Goal: Information Seeking & Learning: Learn about a topic

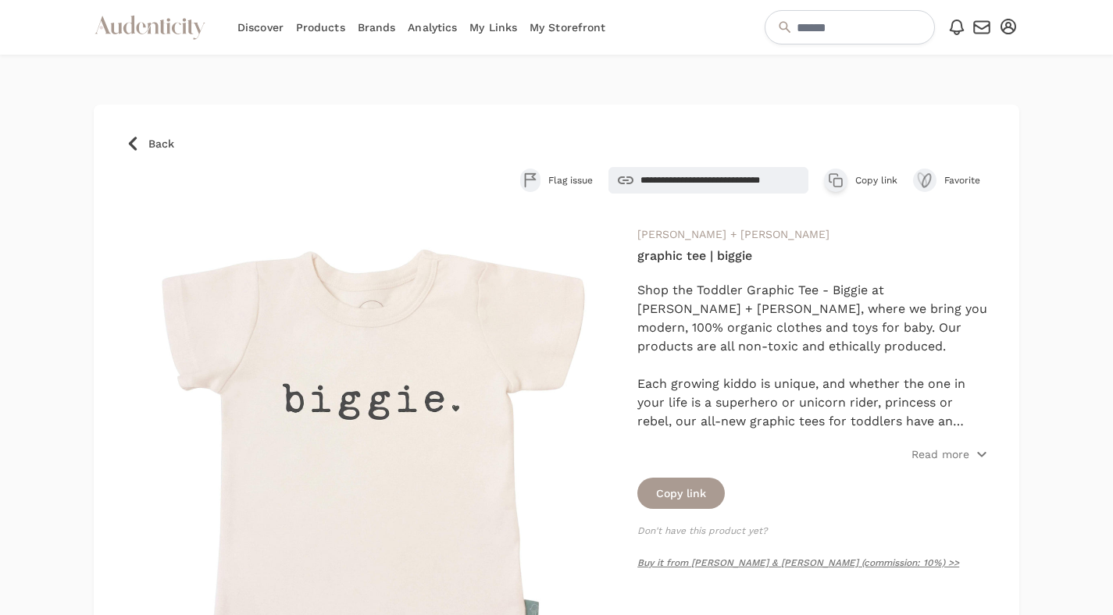
click at [155, 137] on span "Back" at bounding box center [161, 144] width 26 height 16
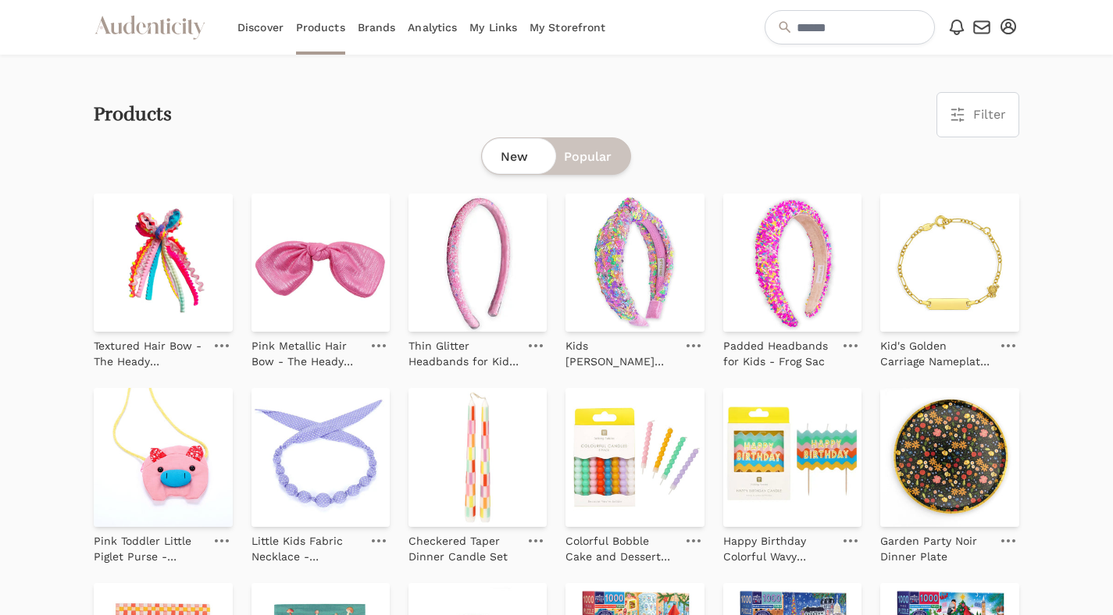
click at [377, 30] on link "Brands" at bounding box center [377, 27] width 38 height 55
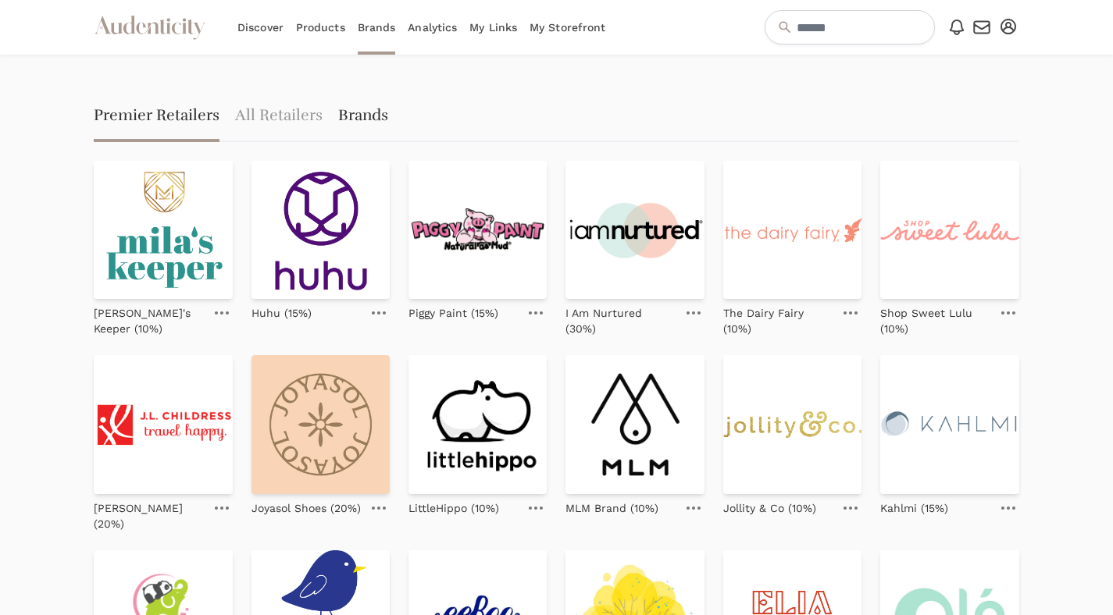
click at [350, 112] on link "Brands" at bounding box center [363, 117] width 50 height 50
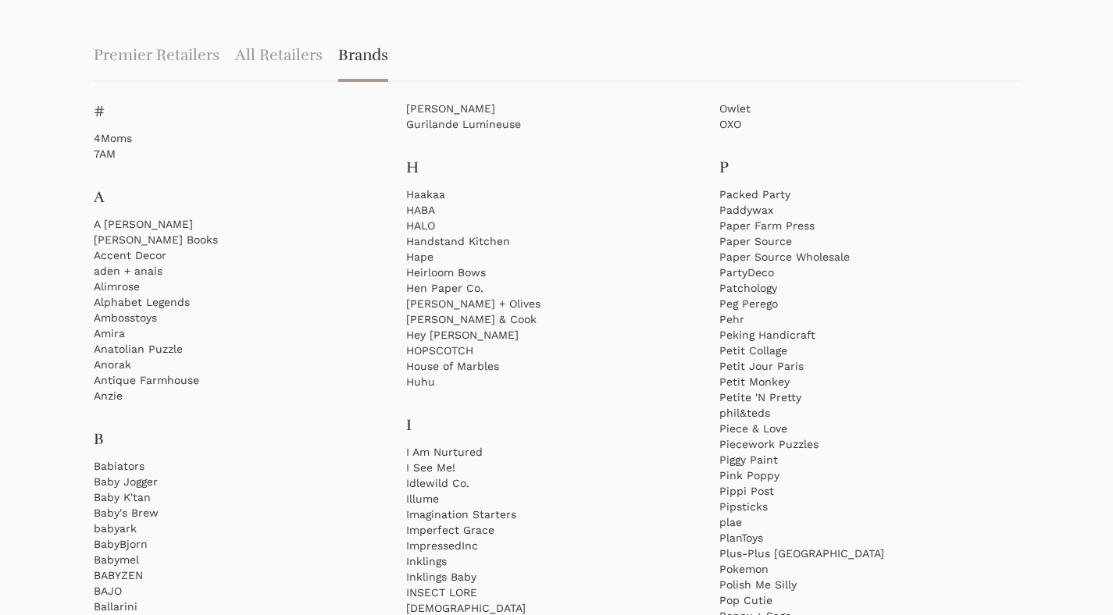
scroll to position [164, 0]
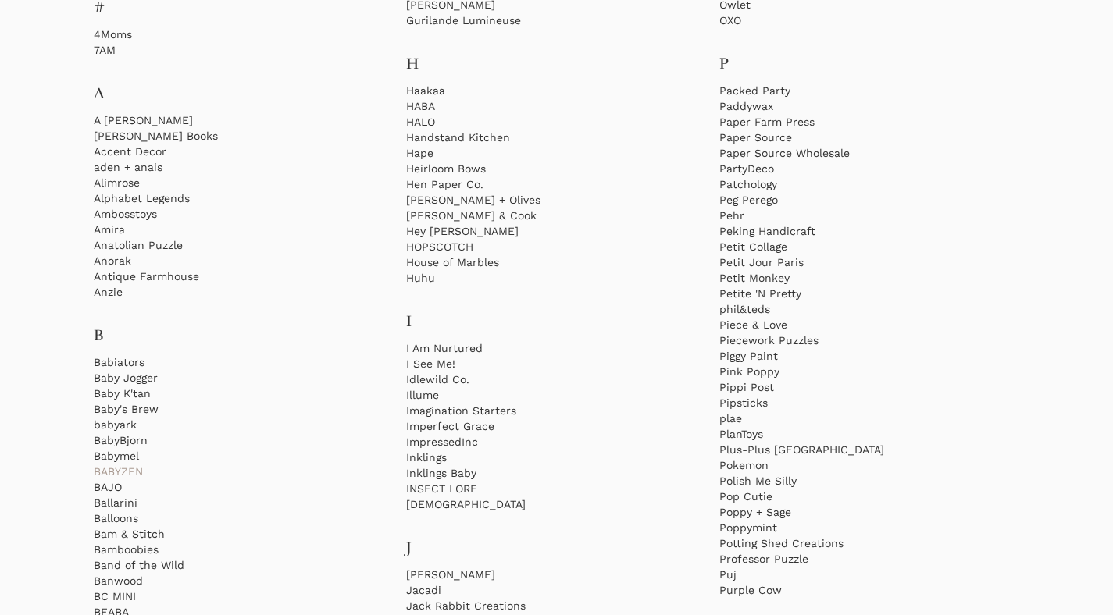
click at [118, 473] on link "BABYZEN" at bounding box center [244, 472] width 300 height 16
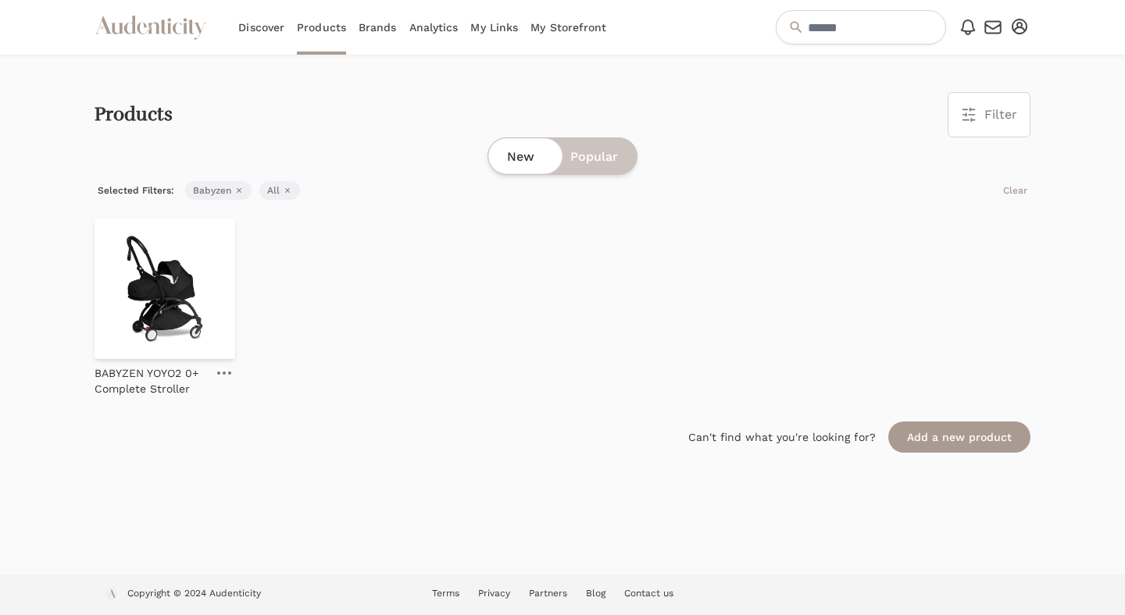
click at [176, 316] on img at bounding box center [164, 289] width 141 height 141
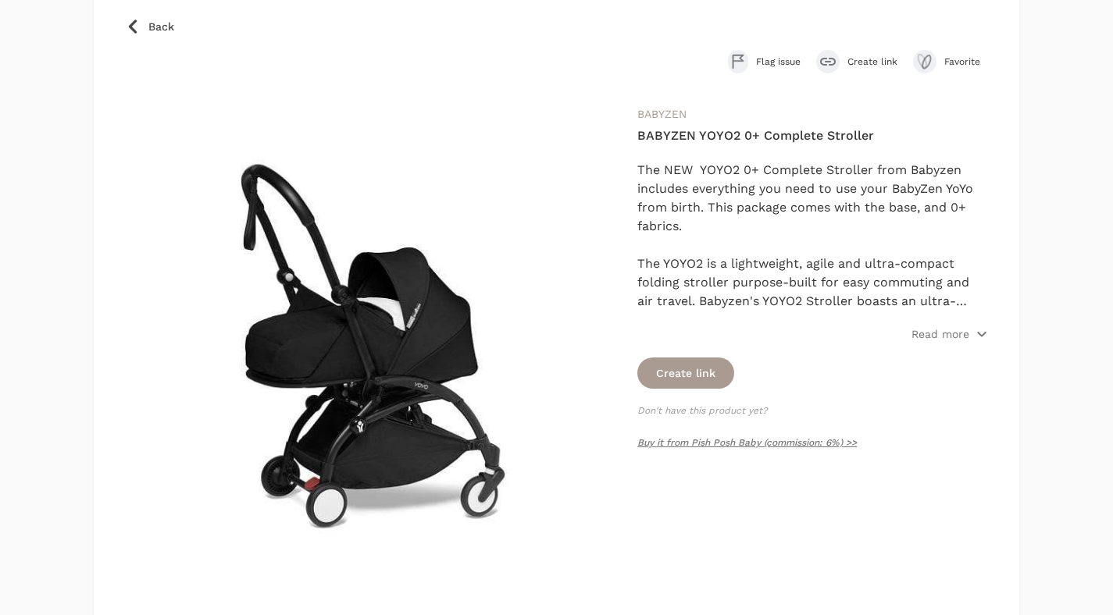
scroll to position [196, 0]
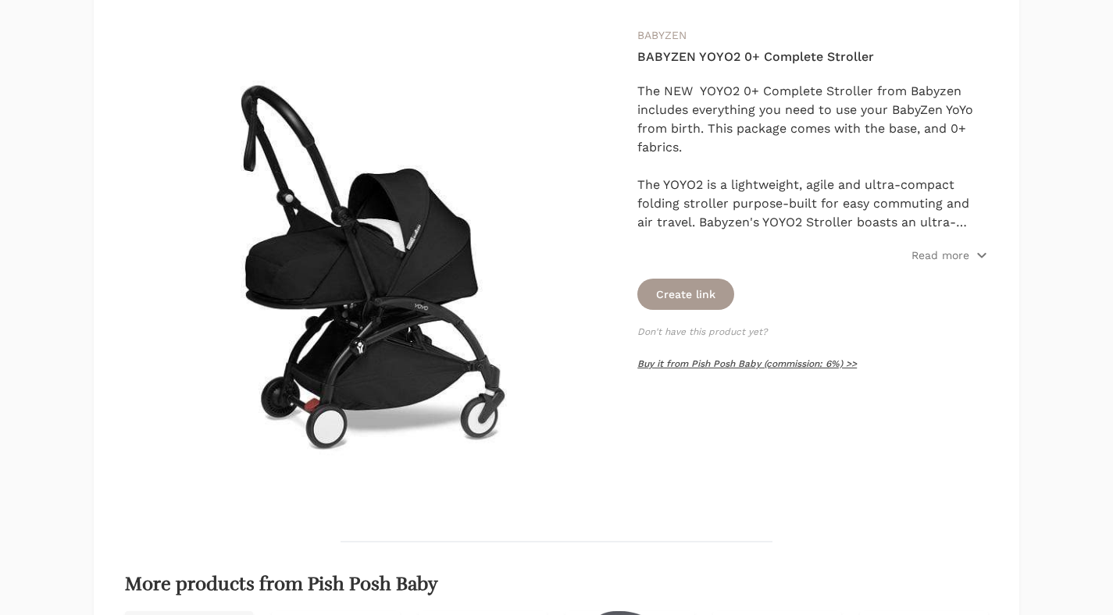
click at [740, 364] on link "Buy it from Pish Posh Baby (commission: 6%) >>" at bounding box center [746, 363] width 219 height 11
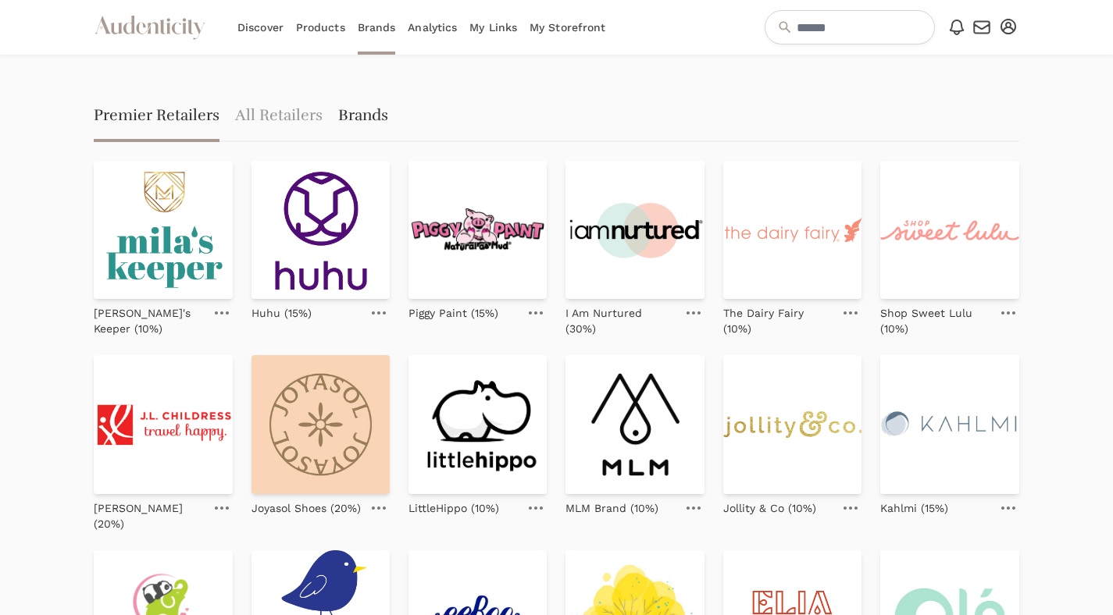
click at [357, 120] on link "Brands" at bounding box center [363, 117] width 50 height 50
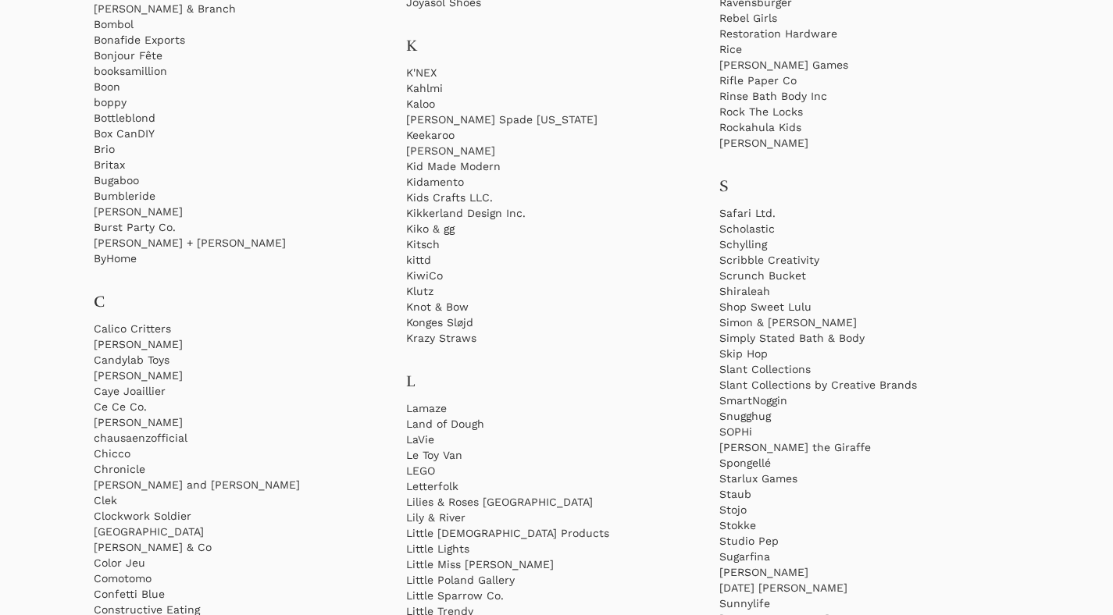
scroll to position [914, 0]
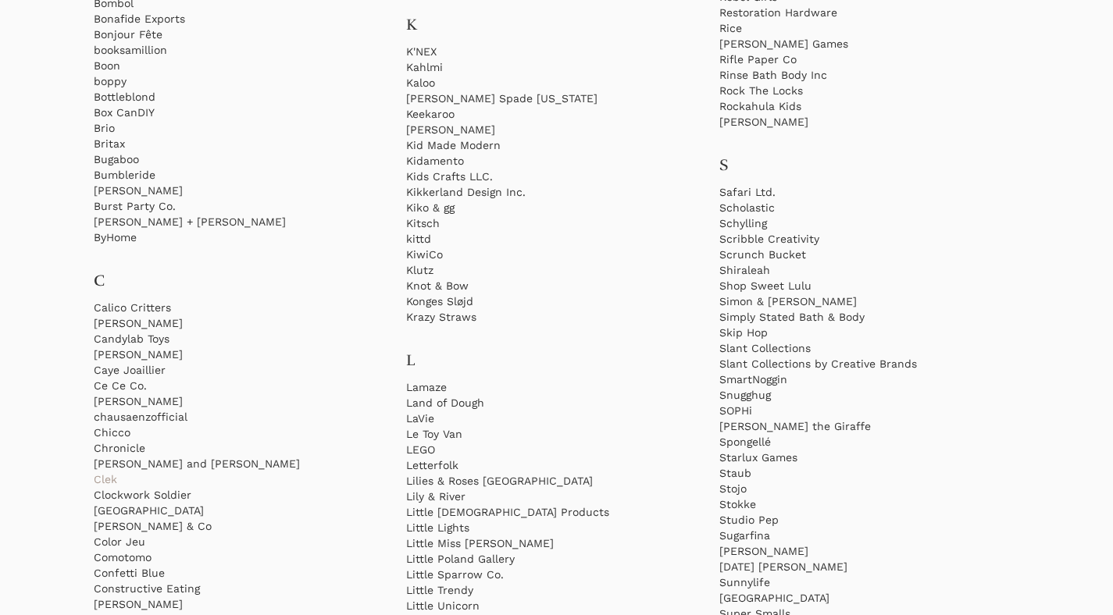
click at [106, 482] on link "Clek" at bounding box center [244, 480] width 300 height 16
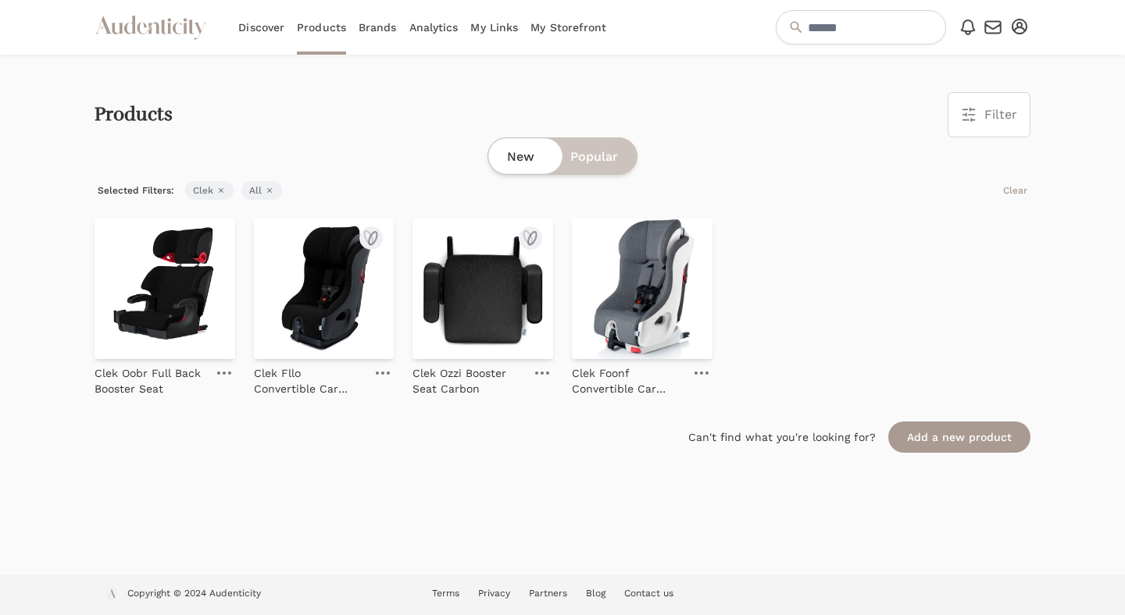
click at [316, 287] on img at bounding box center [324, 289] width 141 height 141
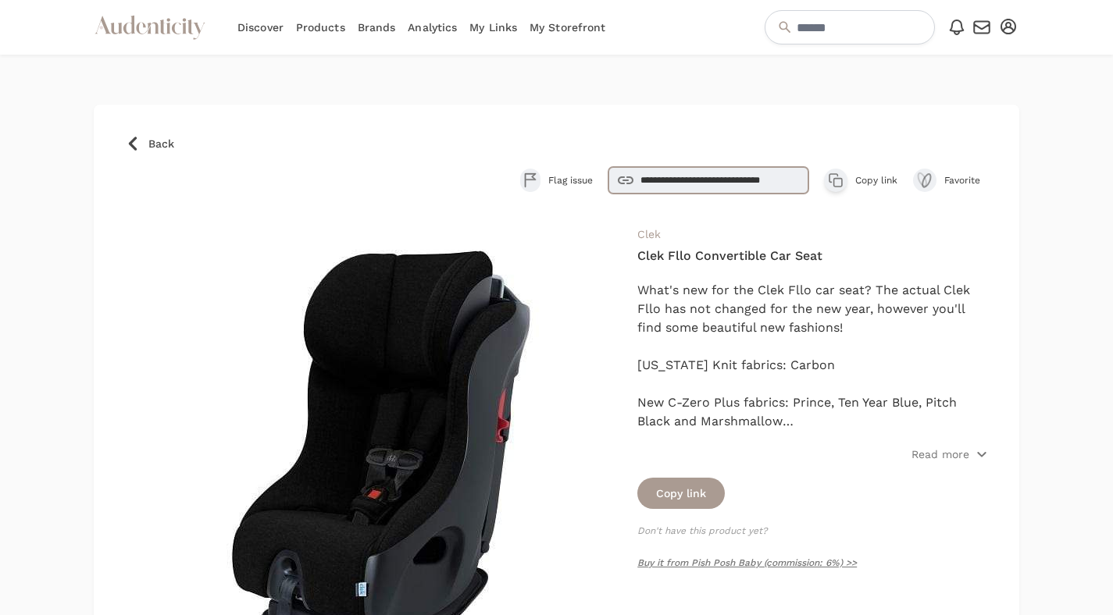
click at [765, 184] on input "**********" at bounding box center [708, 180] width 200 height 27
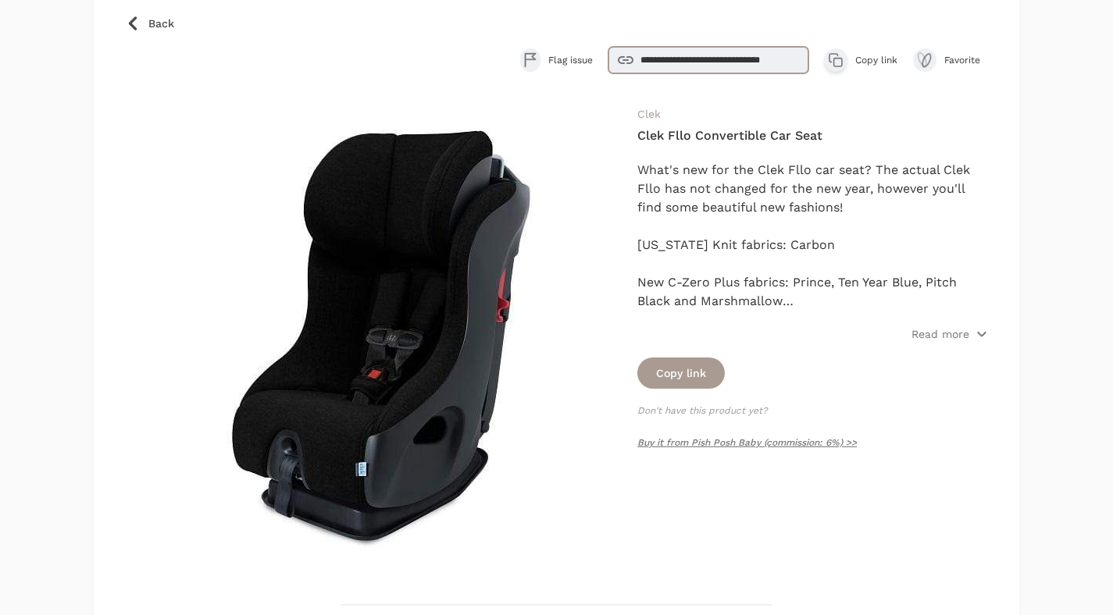
scroll to position [83, 0]
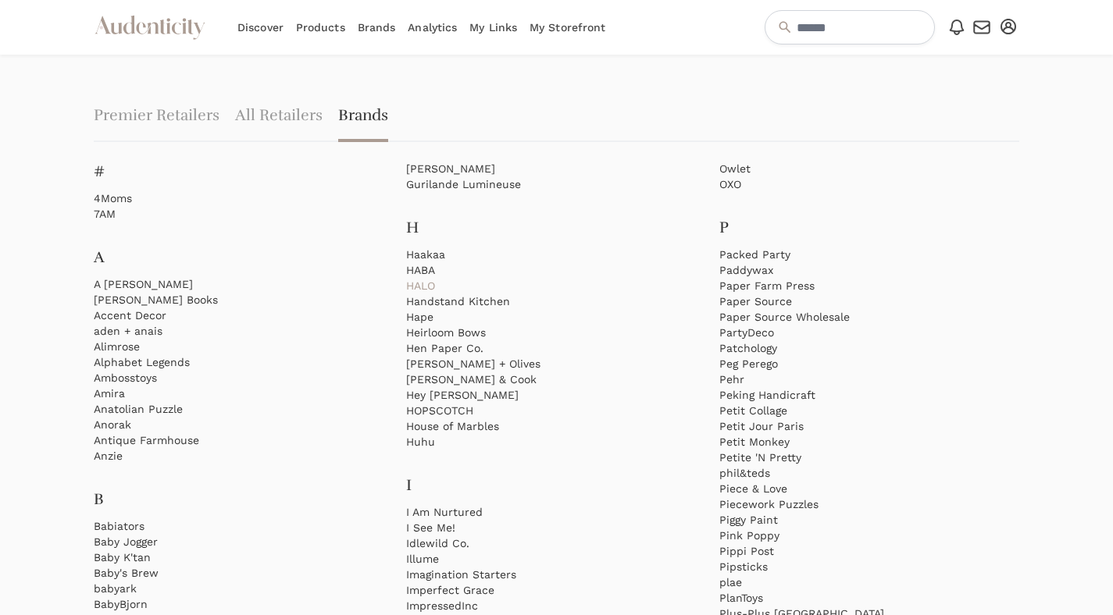
click at [425, 290] on link "HALO" at bounding box center [556, 286] width 300 height 16
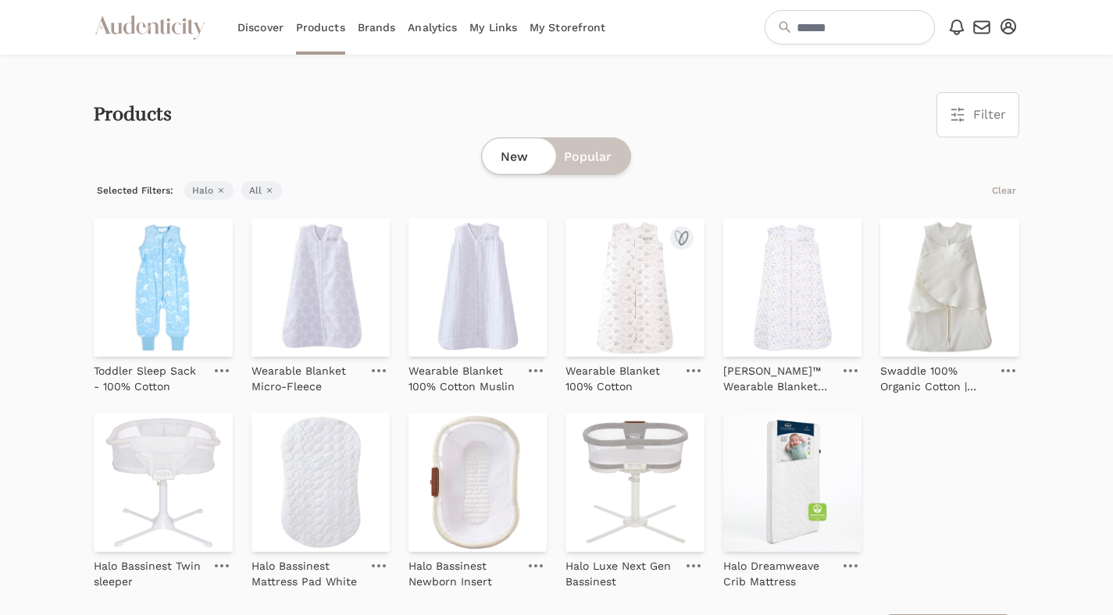
click at [590, 282] on img at bounding box center [634, 288] width 138 height 138
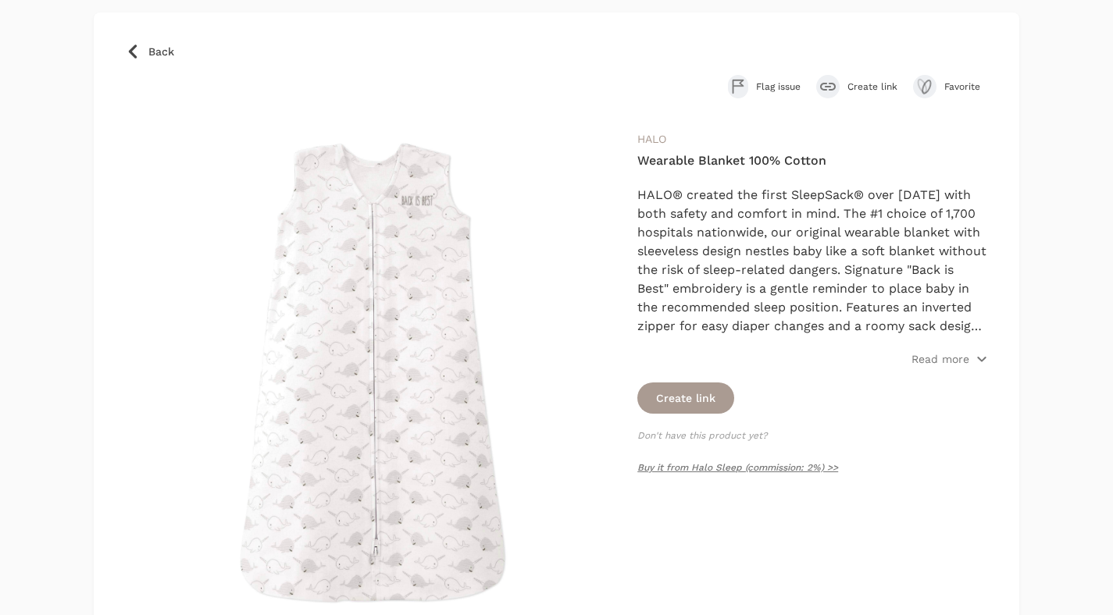
scroll to position [98, 0]
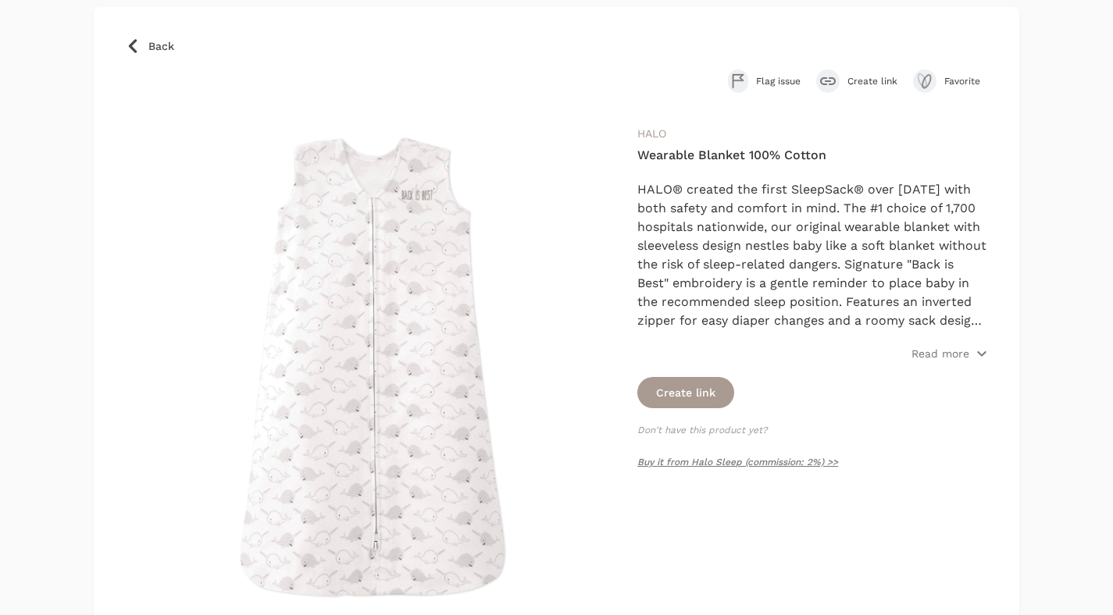
click at [826, 84] on icon "submit" at bounding box center [828, 81] width 16 height 8
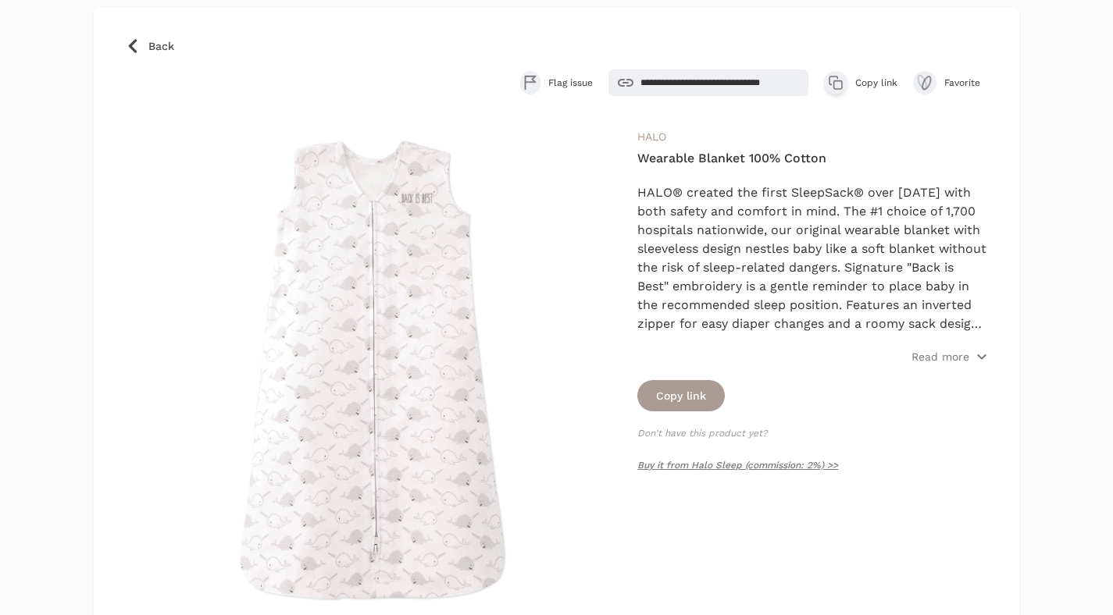
click at [836, 85] on icon "button" at bounding box center [836, 83] width 16 height 16
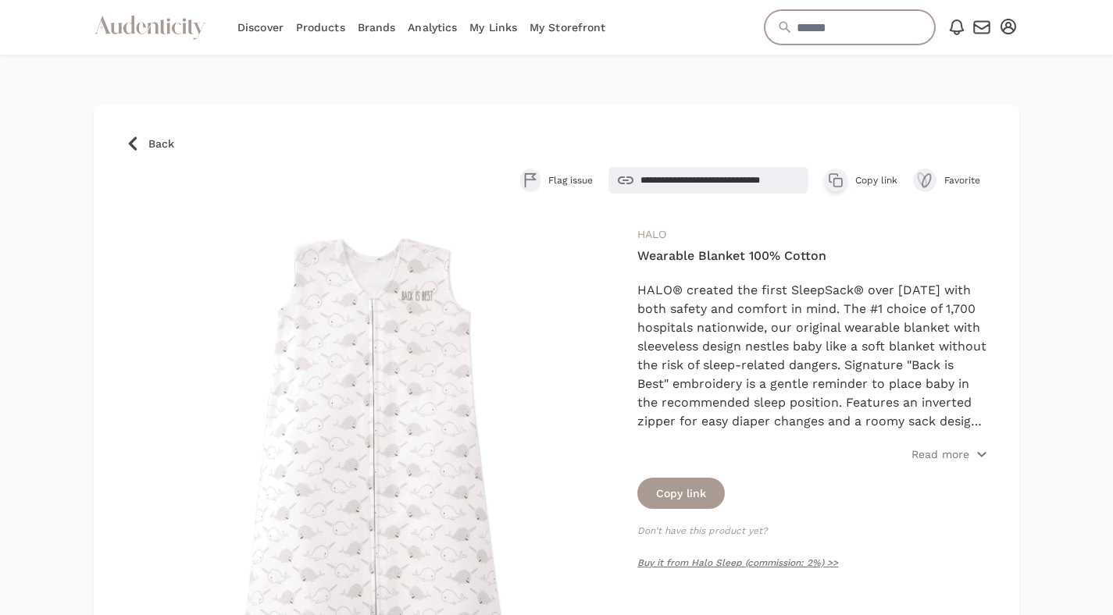
click at [822, 40] on input "text" at bounding box center [850, 27] width 170 height 34
type input "****"
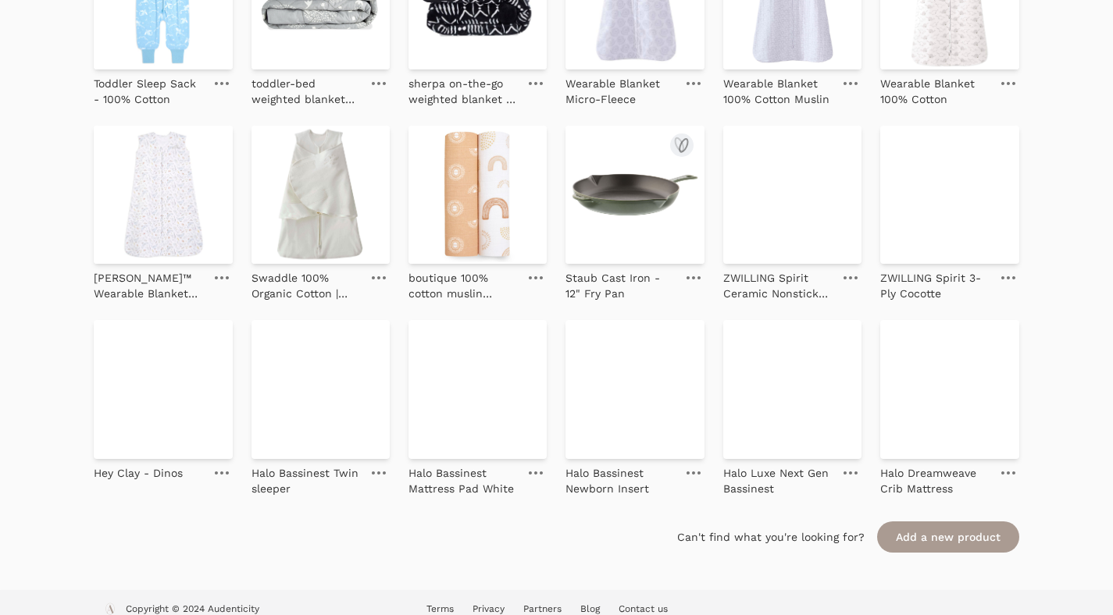
scroll to position [520, 0]
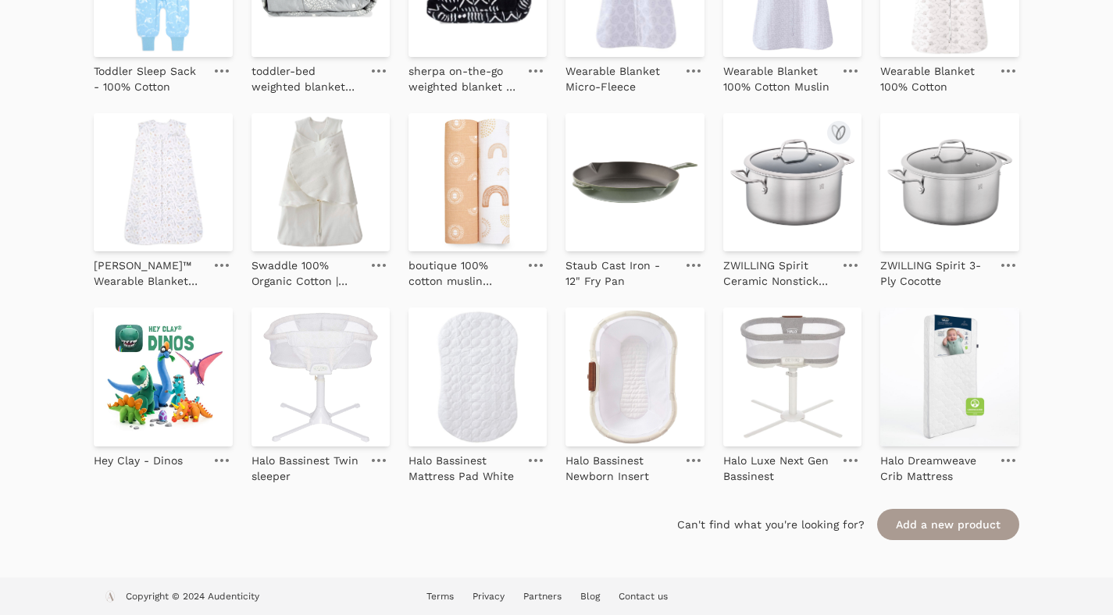
click at [787, 229] on img at bounding box center [792, 182] width 138 height 138
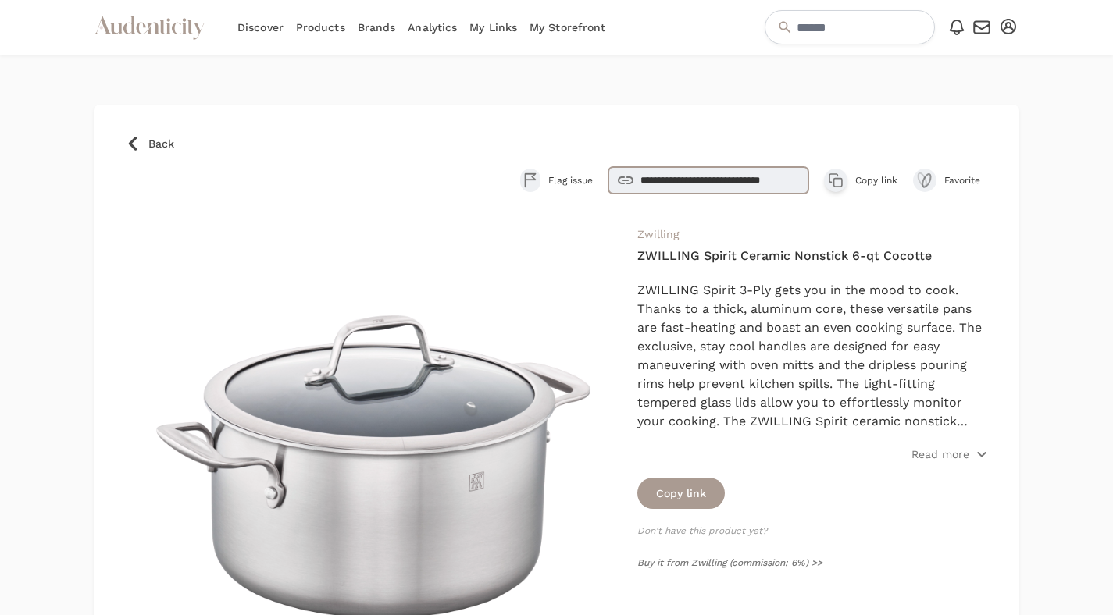
click at [730, 180] on input "**********" at bounding box center [708, 180] width 200 height 27
